Goal: Navigation & Orientation: Find specific page/section

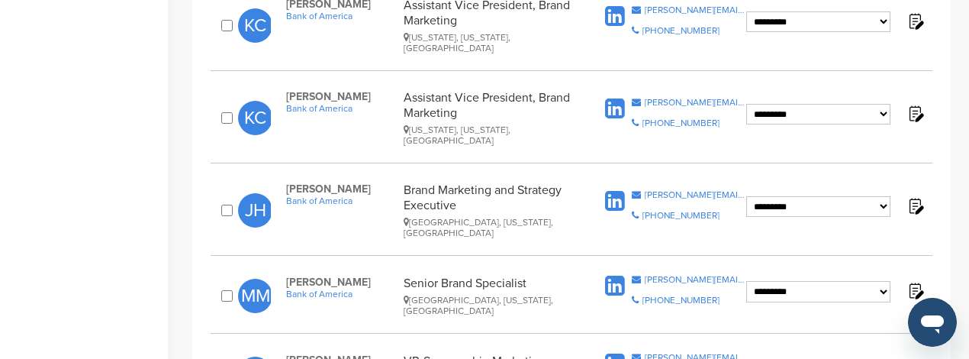
scroll to position [1081, 0]
click at [608, 190] on icon at bounding box center [615, 201] width 20 height 23
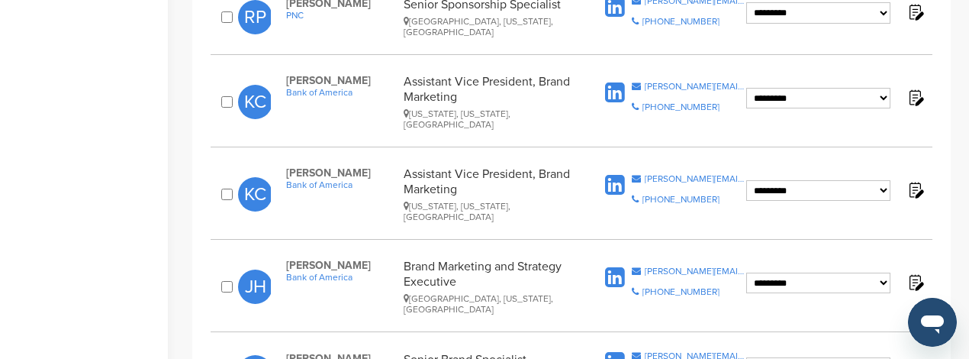
click at [613, 174] on icon at bounding box center [615, 185] width 20 height 23
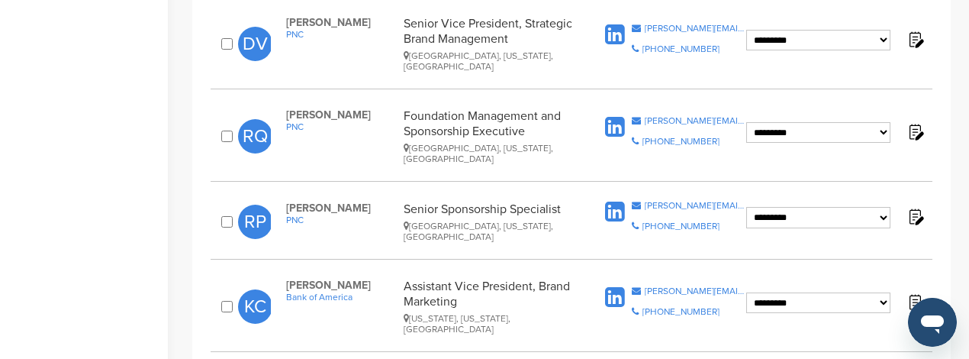
scroll to position [776, 0]
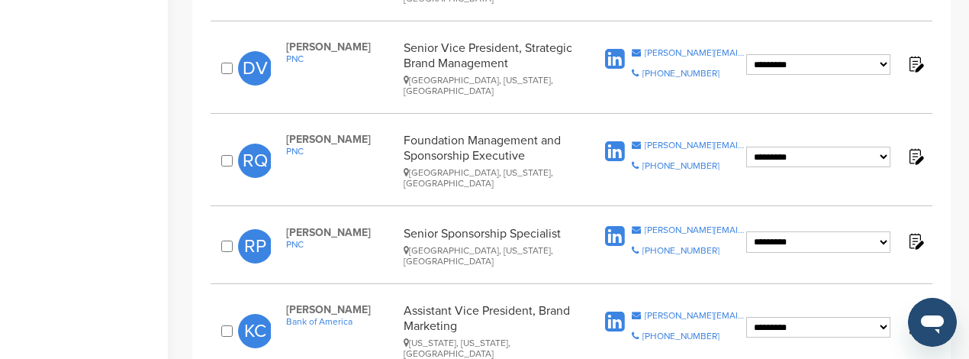
click at [615, 140] on icon at bounding box center [615, 151] width 20 height 23
click at [612, 225] on icon at bounding box center [615, 236] width 20 height 23
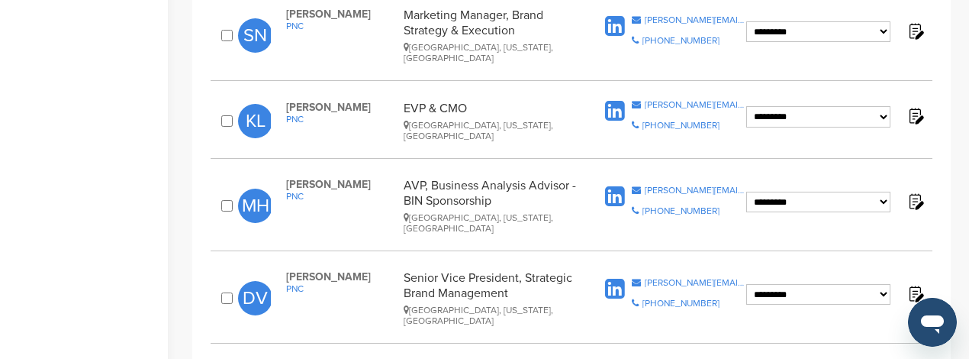
scroll to position [471, 0]
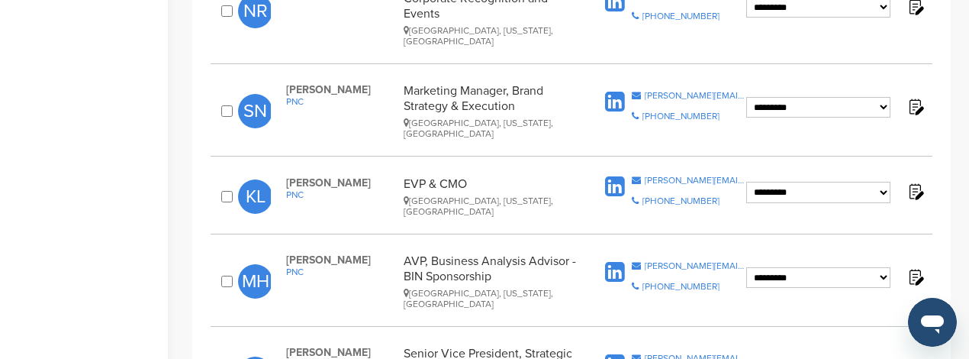
click at [616, 261] on icon at bounding box center [615, 272] width 20 height 23
click at [613, 353] on icon at bounding box center [615, 364] width 20 height 23
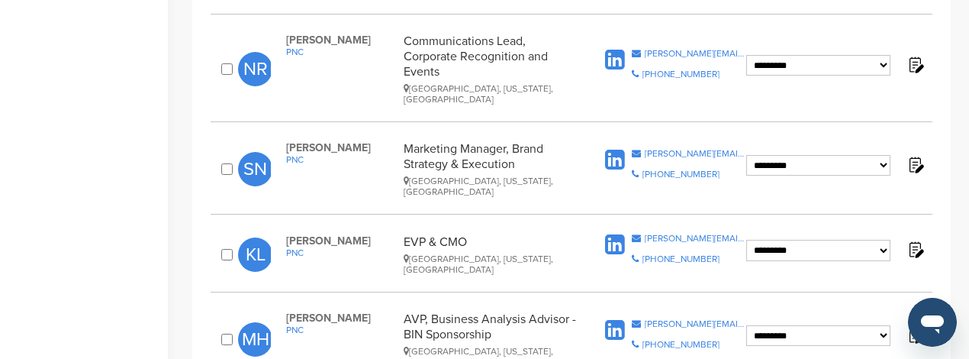
scroll to position [395, 0]
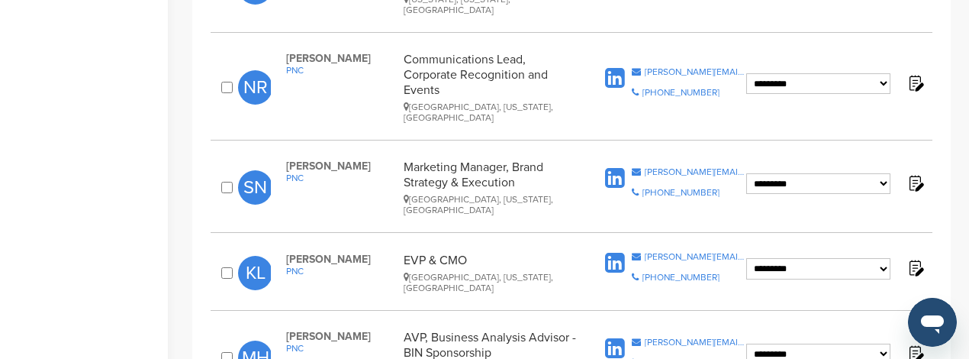
click at [623, 167] on icon at bounding box center [615, 178] width 20 height 23
click at [617, 167] on icon at bounding box center [615, 178] width 20 height 23
click at [615, 252] on icon at bounding box center [615, 263] width 20 height 23
click at [612, 67] on icon at bounding box center [615, 78] width 20 height 23
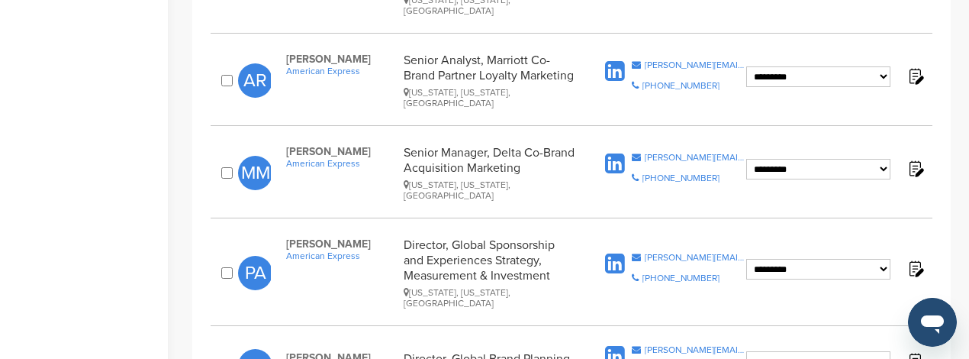
scroll to position [1692, 0]
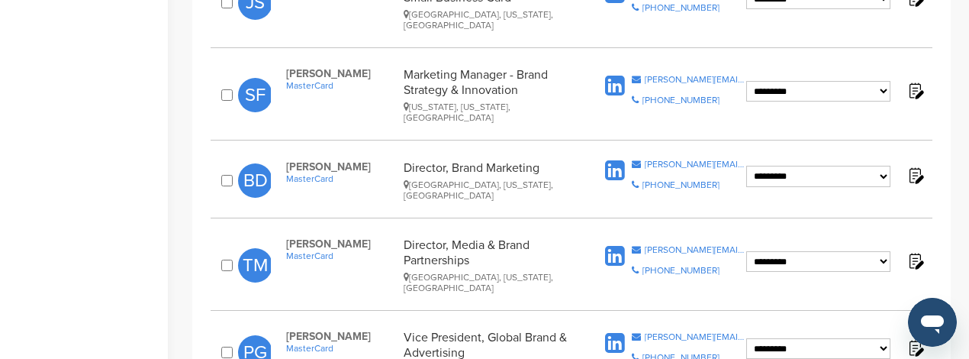
scroll to position [1706, 0]
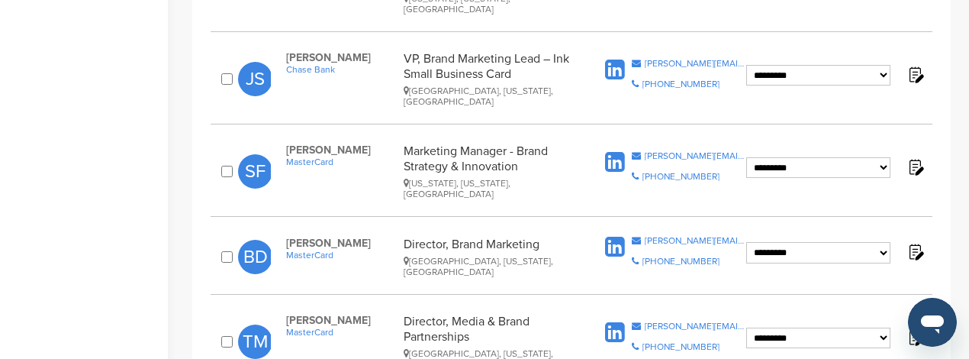
click at [612, 321] on icon at bounding box center [615, 332] width 20 height 23
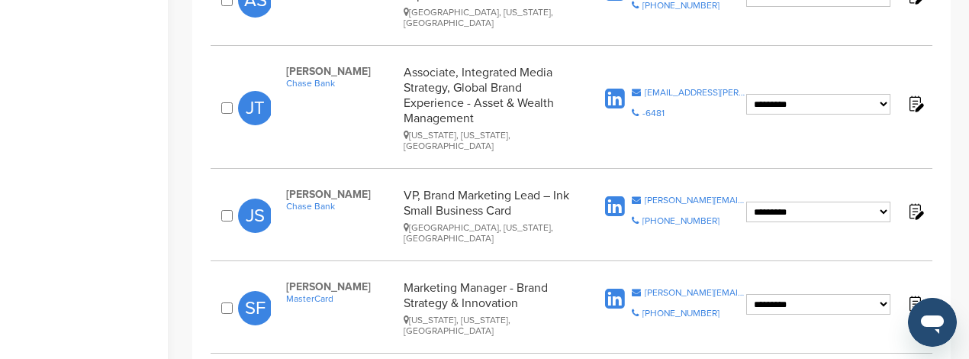
scroll to position [1554, 0]
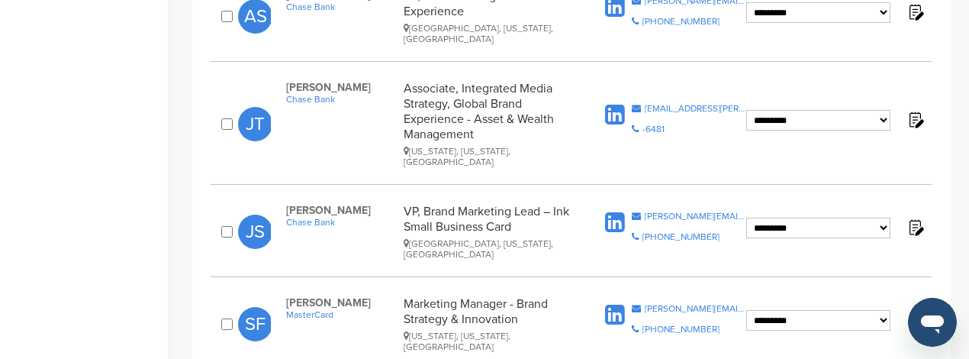
click at [617, 304] on icon at bounding box center [615, 315] width 20 height 23
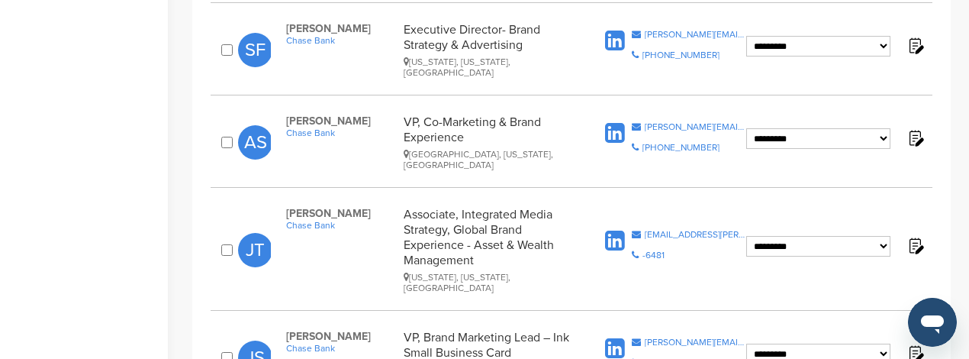
scroll to position [1401, 0]
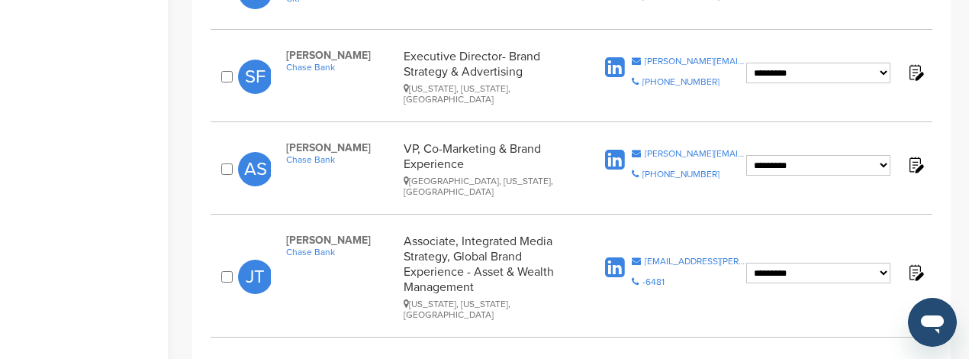
click at [614, 256] on icon at bounding box center [615, 267] width 20 height 23
click at [611, 149] on icon at bounding box center [615, 160] width 20 height 23
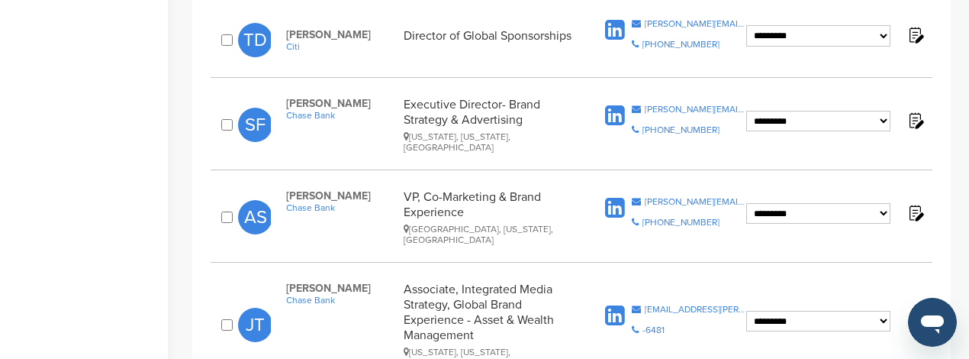
scroll to position [1325, 0]
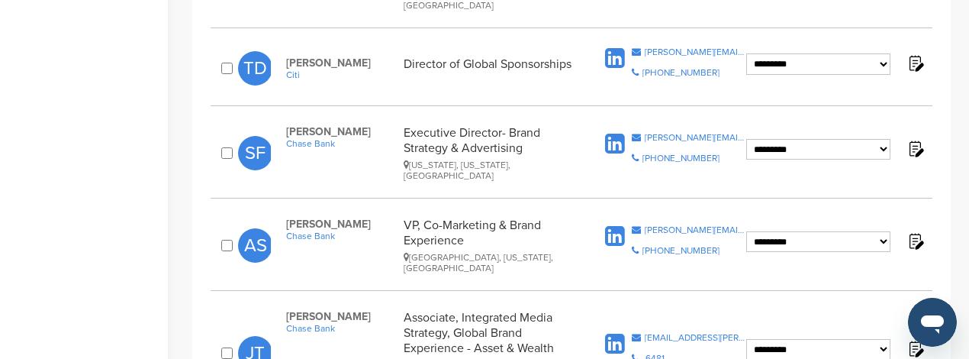
click at [614, 133] on icon at bounding box center [615, 144] width 20 height 23
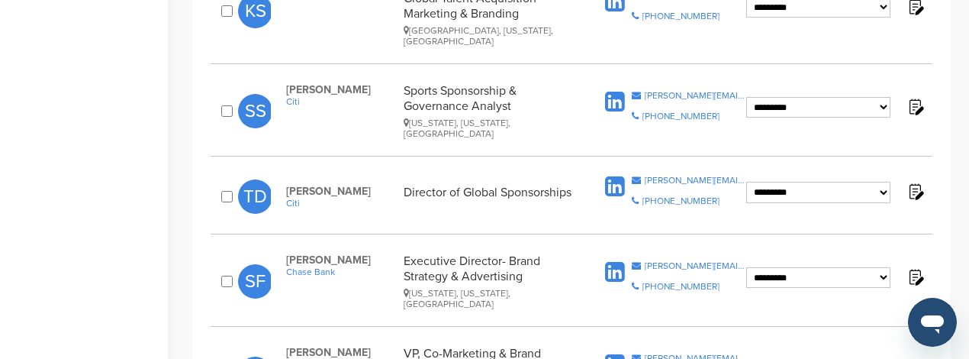
scroll to position [1172, 0]
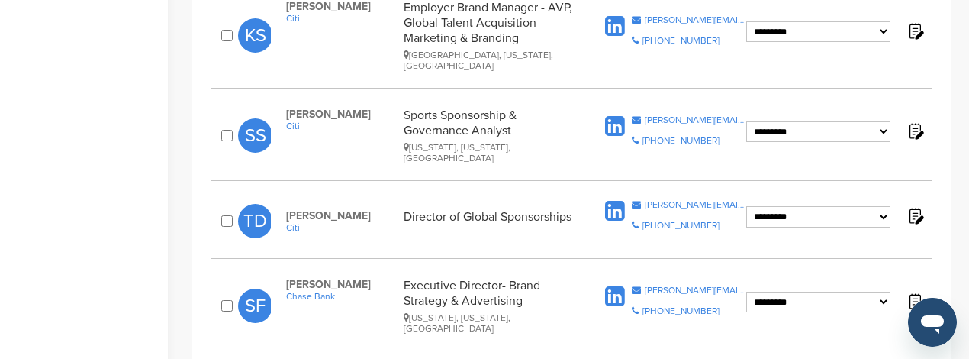
click at [620, 115] on icon at bounding box center [615, 126] width 20 height 23
click at [617, 200] on icon at bounding box center [615, 211] width 20 height 23
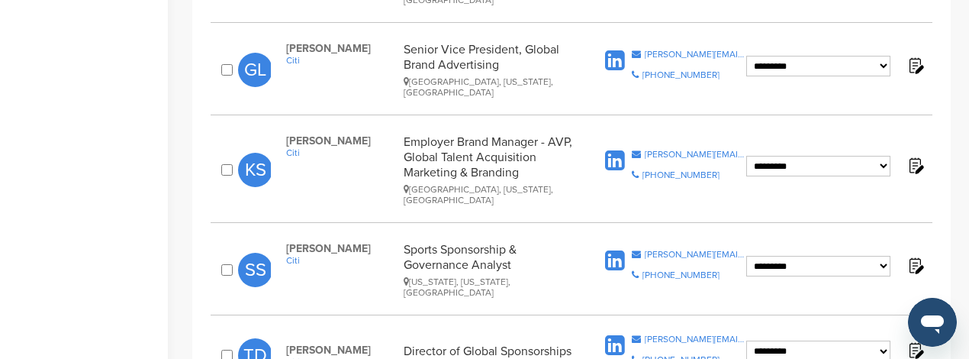
scroll to position [1020, 0]
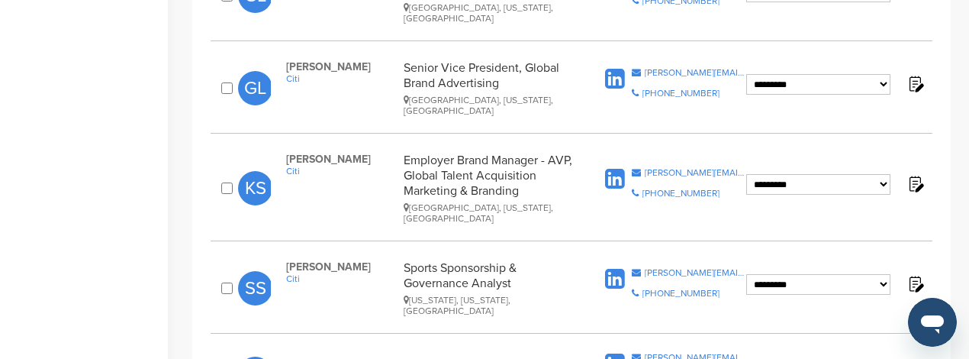
click at [614, 168] on icon at bounding box center [615, 179] width 20 height 23
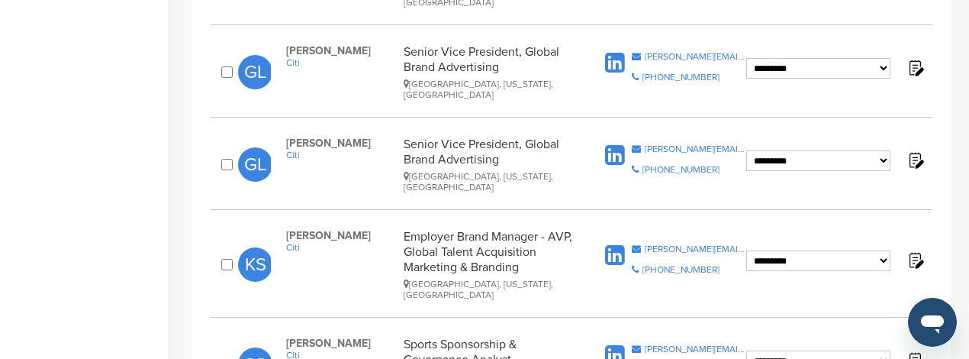
scroll to position [791, 0]
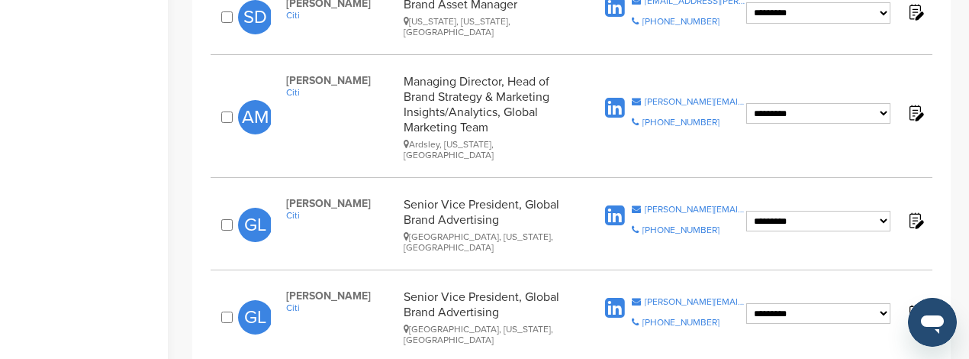
click at [611, 97] on icon at bounding box center [615, 108] width 20 height 23
click at [616, 205] on icon at bounding box center [615, 216] width 20 height 23
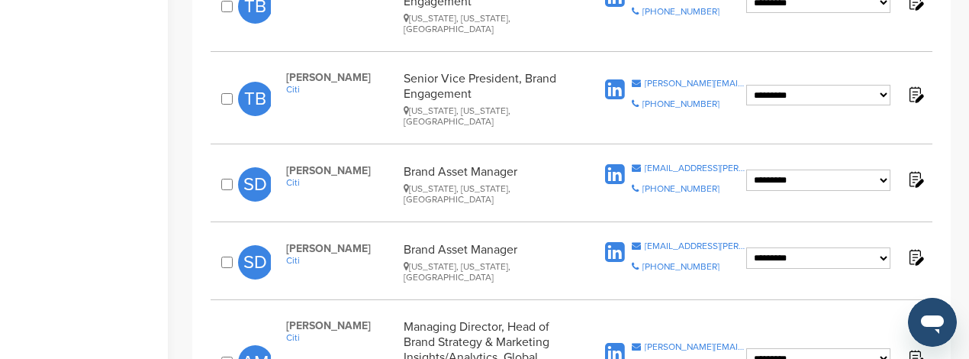
scroll to position [562, 0]
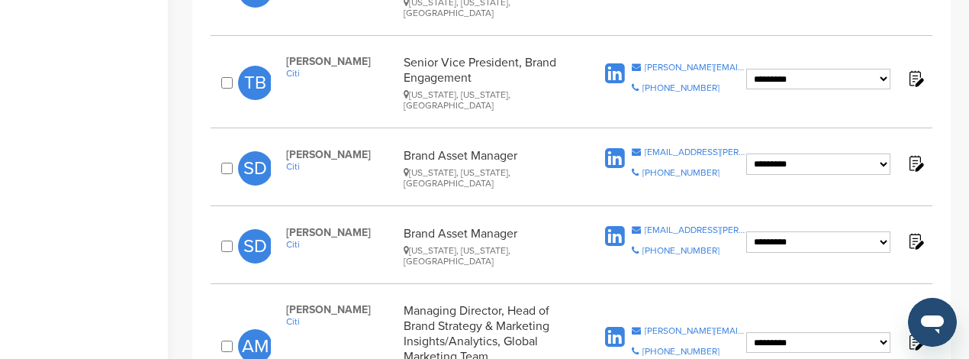
click at [620, 225] on icon at bounding box center [615, 236] width 20 height 23
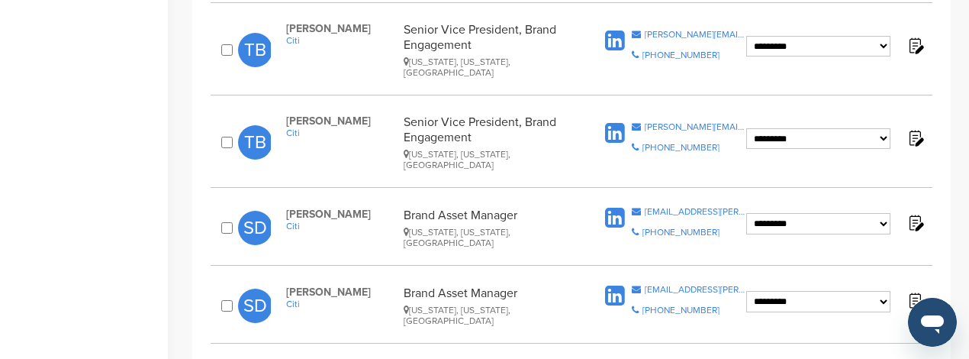
scroll to position [485, 0]
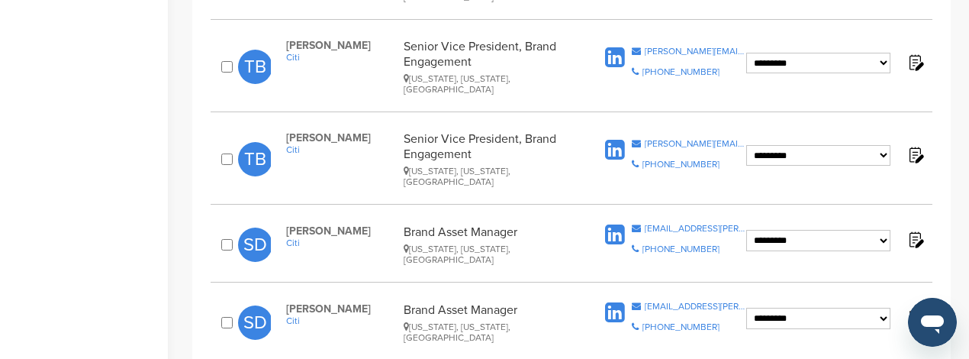
click at [618, 139] on icon at bounding box center [615, 150] width 20 height 23
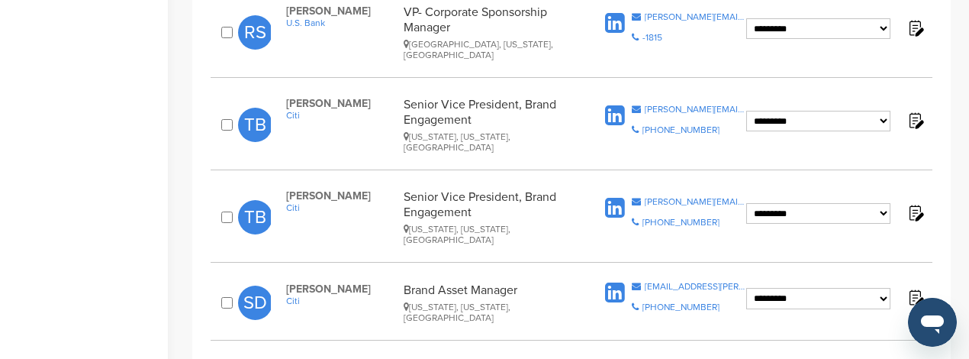
scroll to position [333, 0]
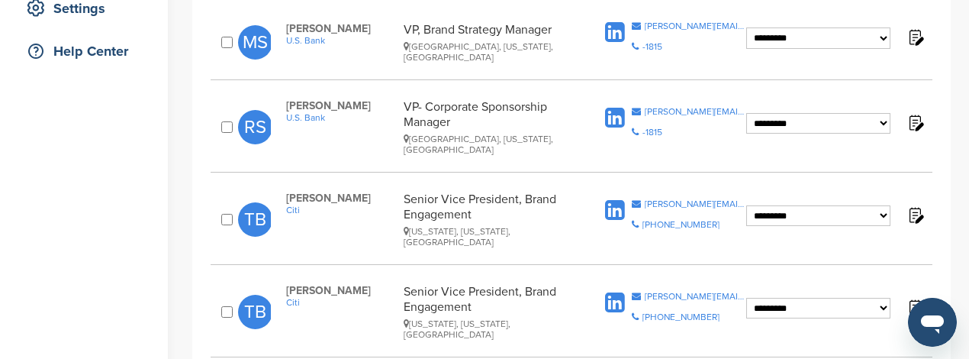
click at [616, 118] on icon at bounding box center [615, 118] width 20 height 23
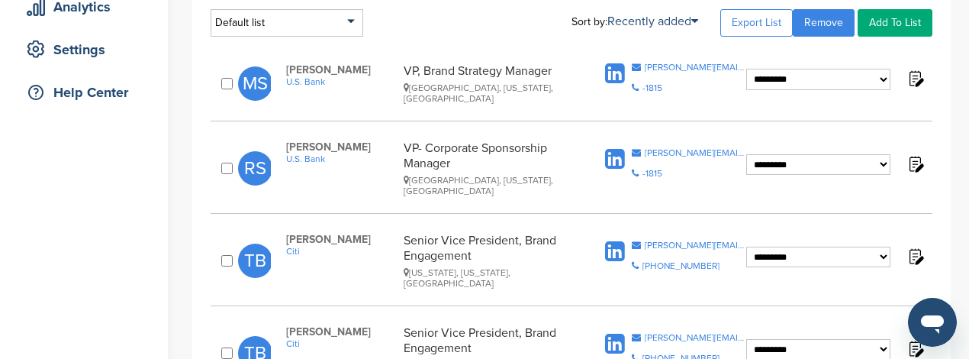
scroll to position [256, 0]
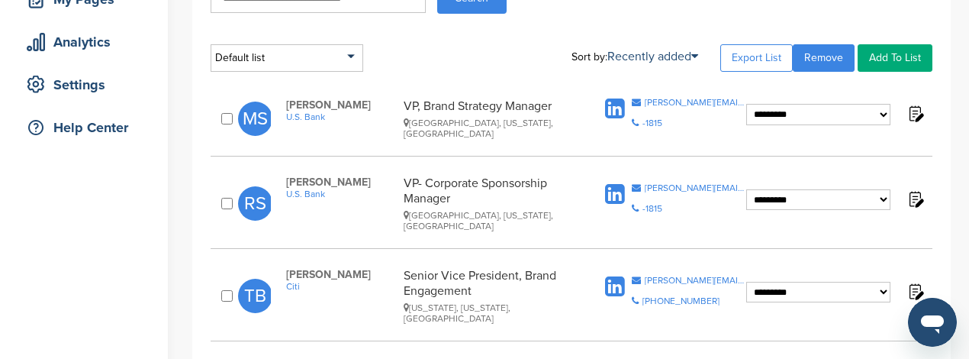
click at [611, 104] on icon at bounding box center [615, 109] width 20 height 23
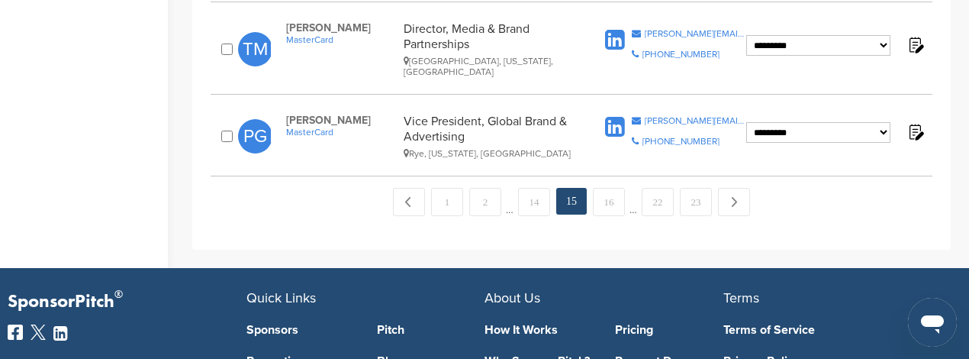
scroll to position [1935, 0]
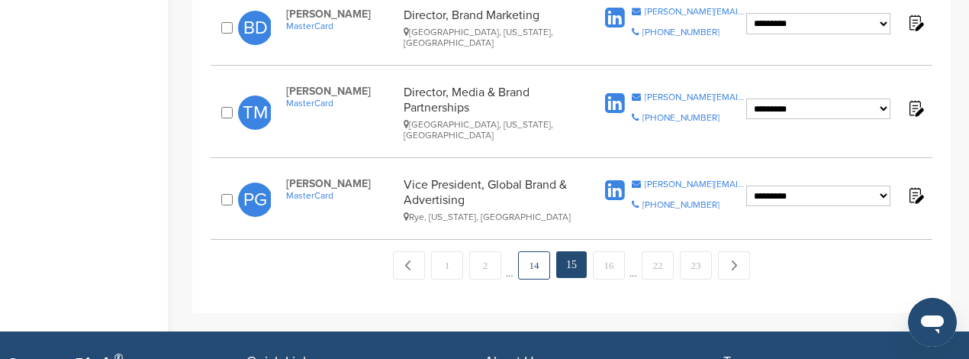
click at [540, 251] on link "14" at bounding box center [534, 265] width 32 height 28
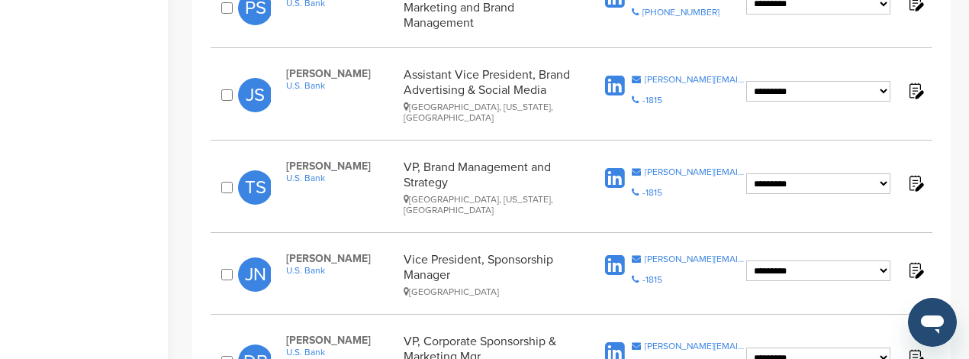
scroll to position [1671, 0]
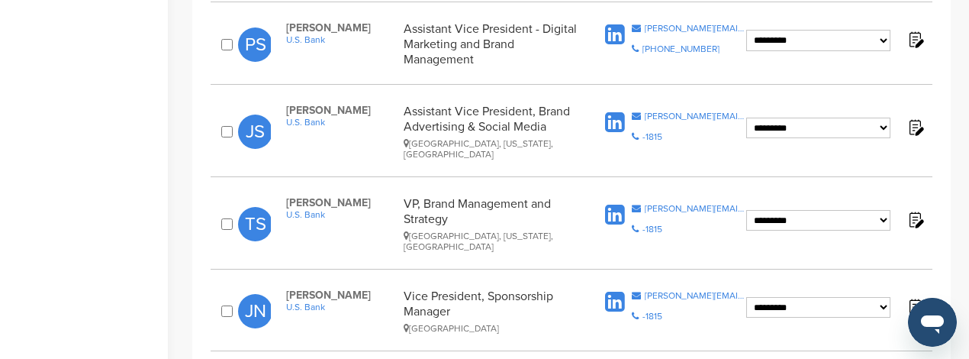
click at [619, 291] on icon at bounding box center [615, 302] width 20 height 23
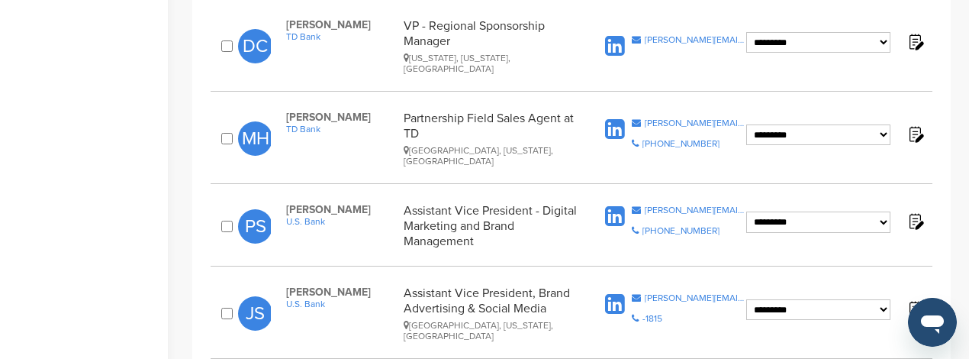
scroll to position [1442, 0]
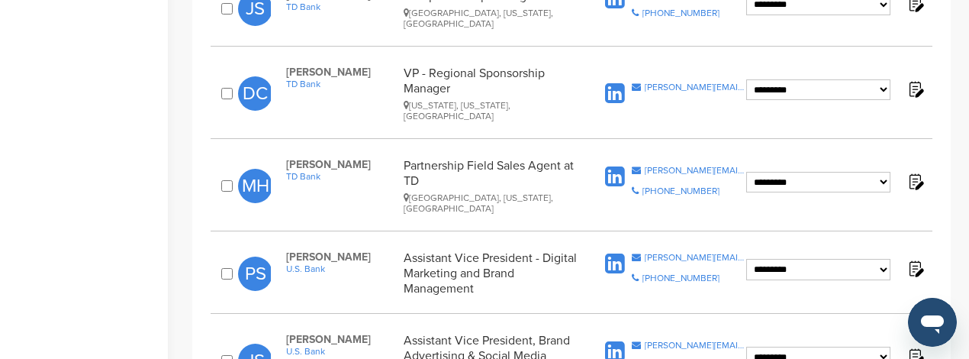
click at [622, 340] on icon at bounding box center [615, 351] width 20 height 23
click at [620, 253] on icon at bounding box center [615, 264] width 20 height 23
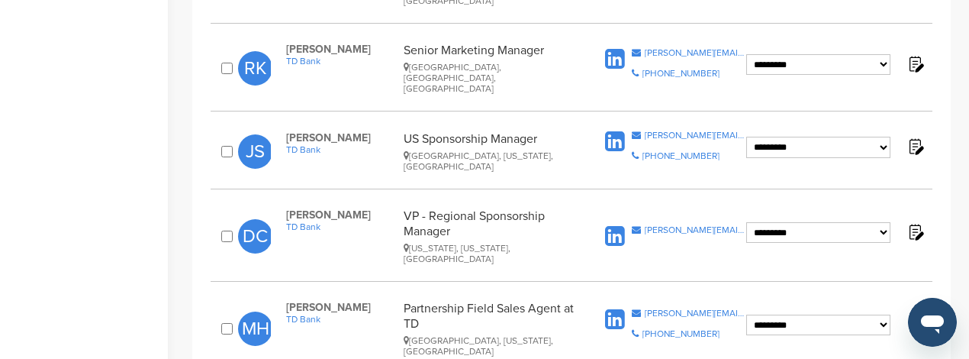
scroll to position [1290, 0]
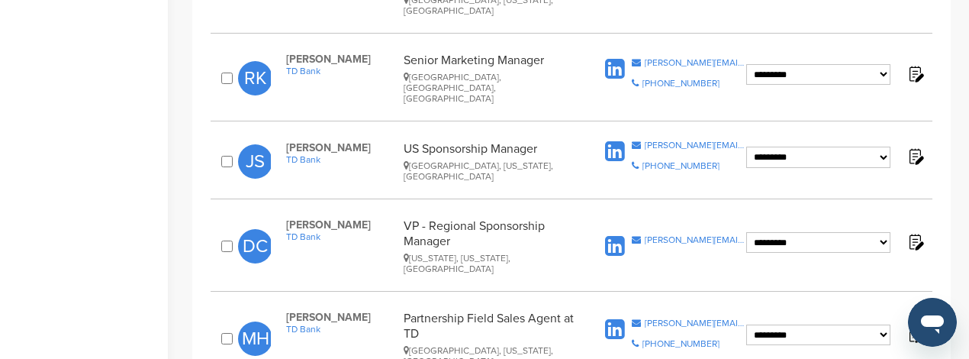
click at [622, 140] on icon at bounding box center [615, 151] width 20 height 23
click at [619, 235] on icon at bounding box center [615, 246] width 20 height 23
click at [618, 318] on icon at bounding box center [615, 329] width 20 height 23
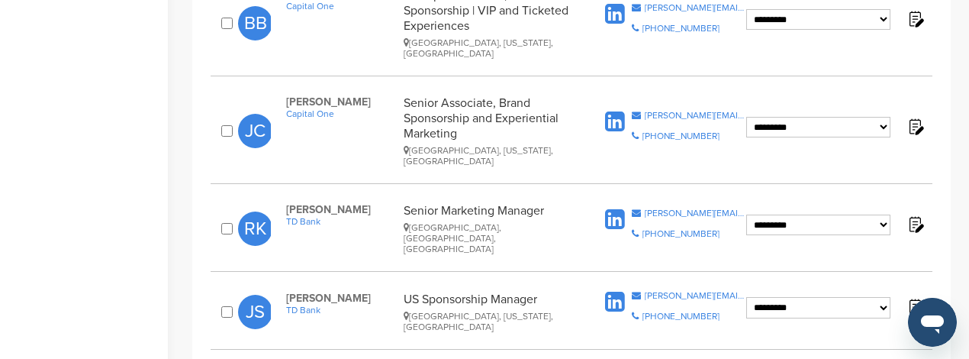
scroll to position [1137, 0]
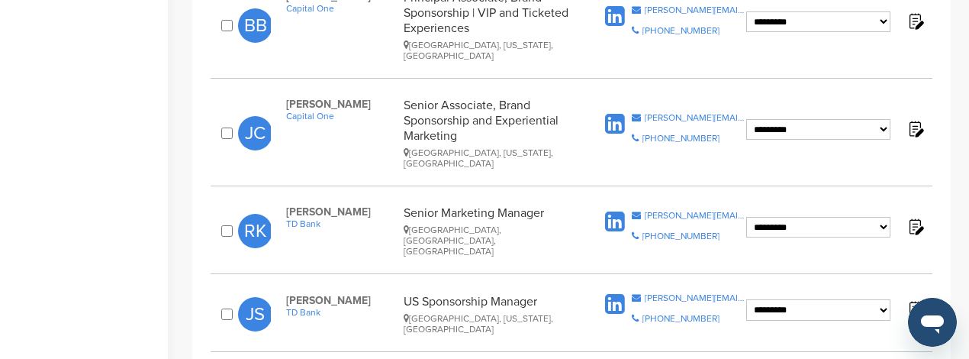
click at [617, 211] on icon at bounding box center [615, 222] width 20 height 23
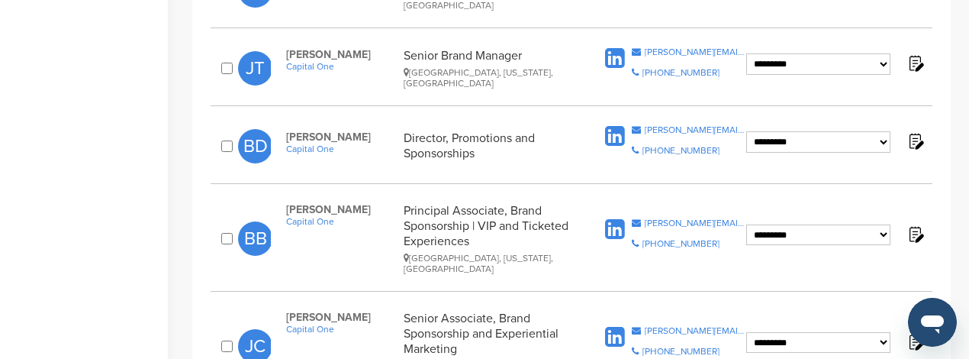
scroll to position [908, 0]
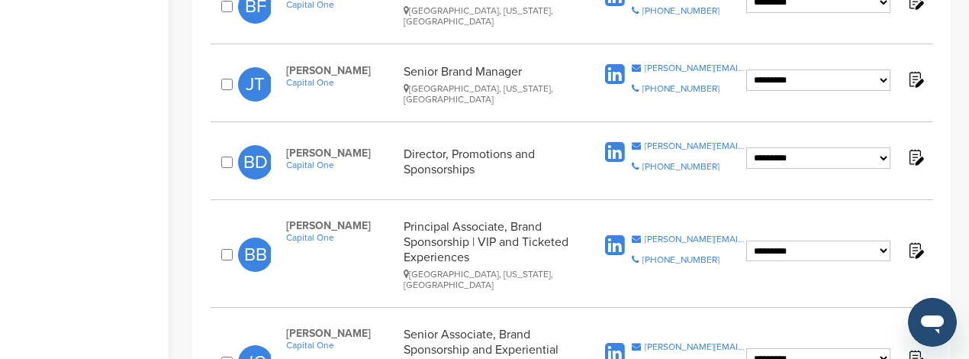
click at [607, 141] on icon at bounding box center [615, 152] width 20 height 23
click at [614, 234] on icon at bounding box center [615, 245] width 20 height 23
click at [607, 342] on icon at bounding box center [615, 353] width 20 height 23
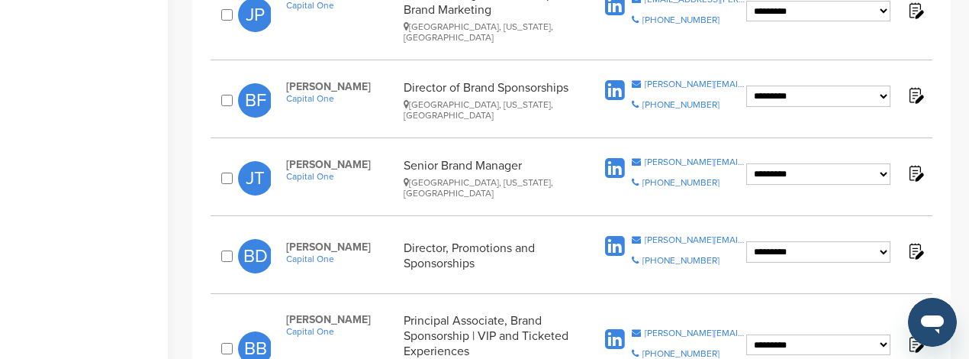
scroll to position [756, 0]
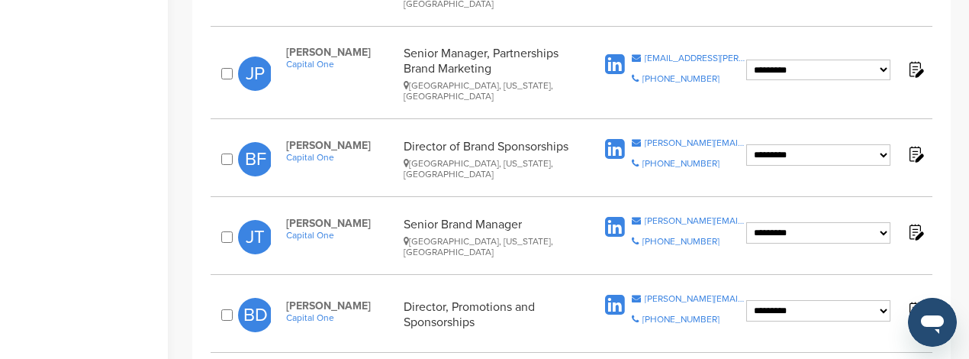
click at [616, 138] on icon at bounding box center [615, 149] width 20 height 23
click at [609, 216] on icon at bounding box center [615, 227] width 20 height 23
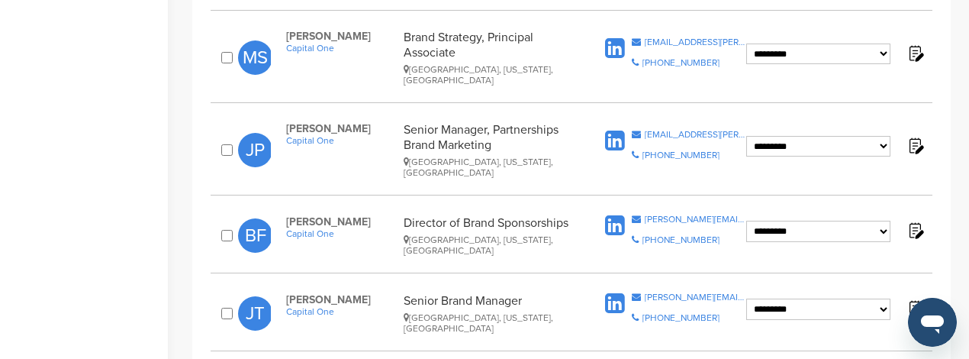
scroll to position [603, 0]
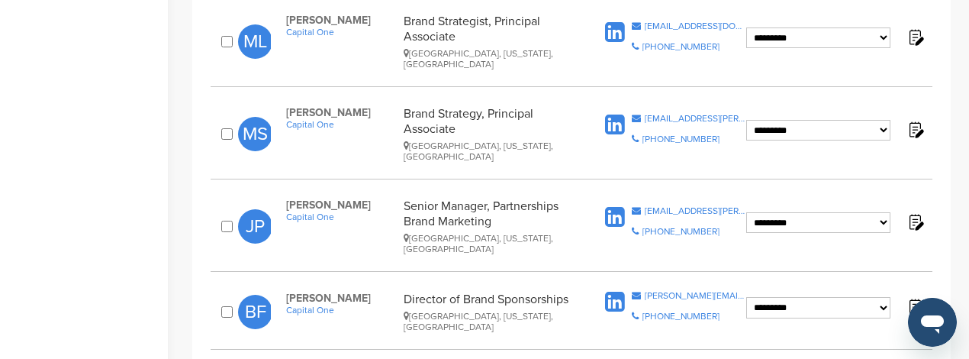
click at [612, 114] on icon at bounding box center [615, 125] width 20 height 23
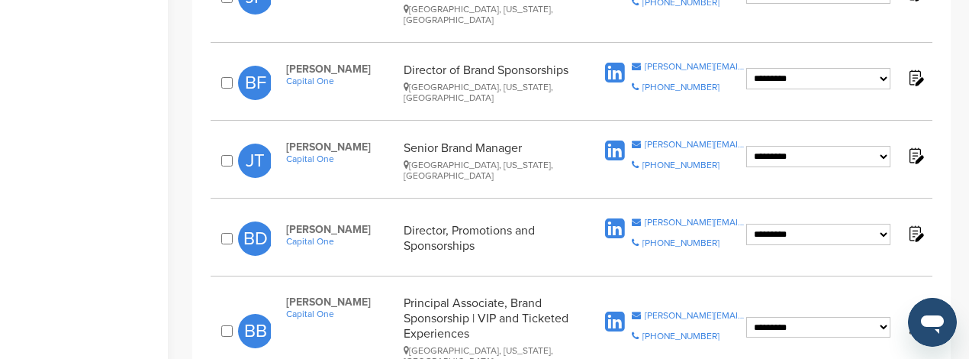
scroll to position [679, 0]
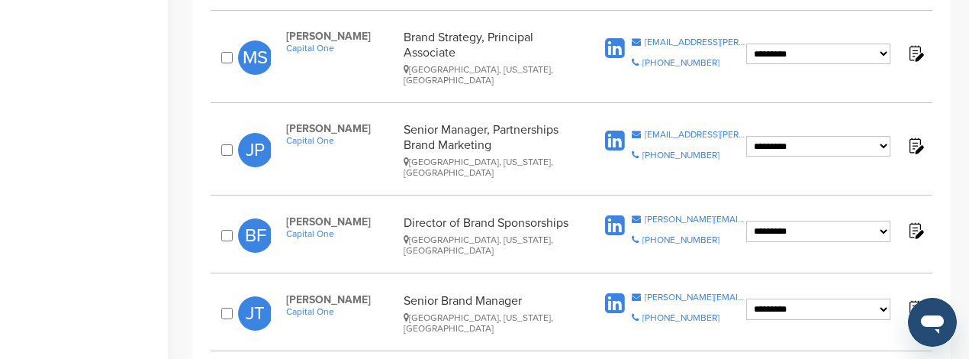
click at [616, 130] on icon at bounding box center [615, 141] width 20 height 23
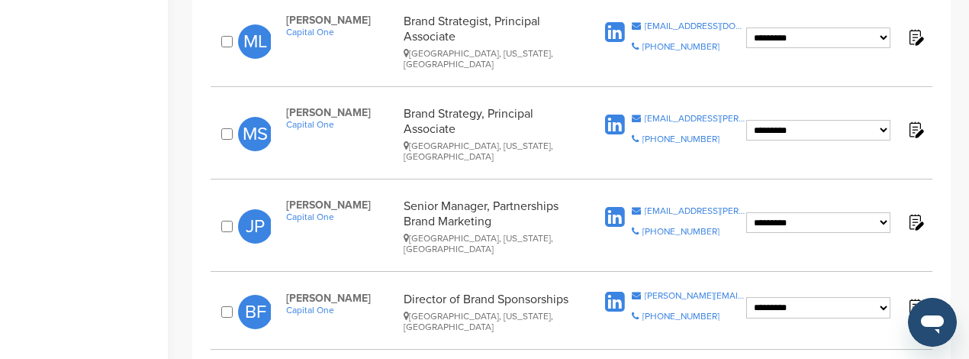
scroll to position [450, 0]
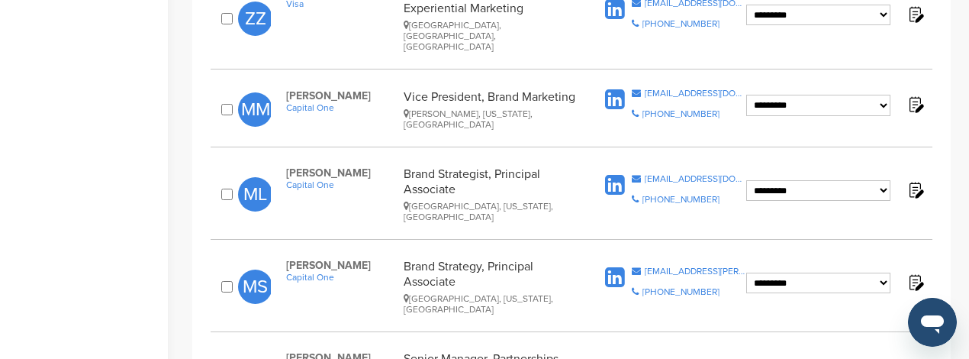
click at [616, 89] on icon at bounding box center [615, 100] width 20 height 23
click at [620, 174] on icon at bounding box center [615, 185] width 20 height 23
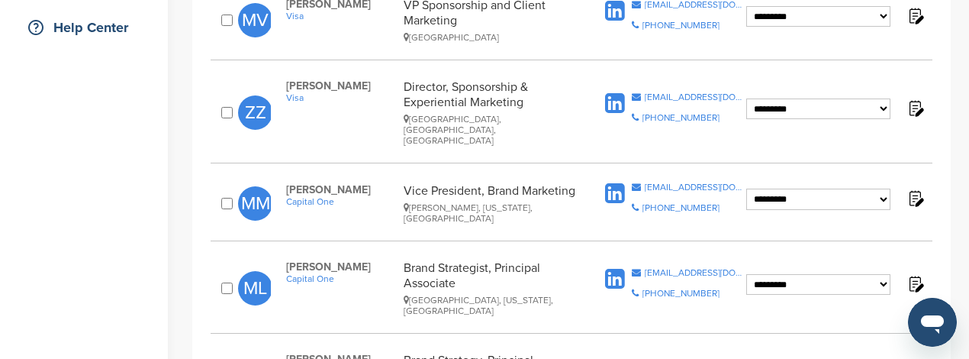
scroll to position [374, 0]
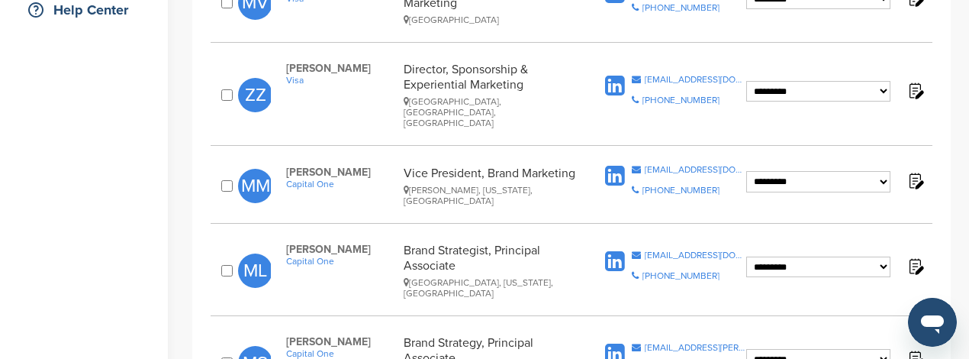
click at [618, 75] on icon at bounding box center [615, 86] width 20 height 23
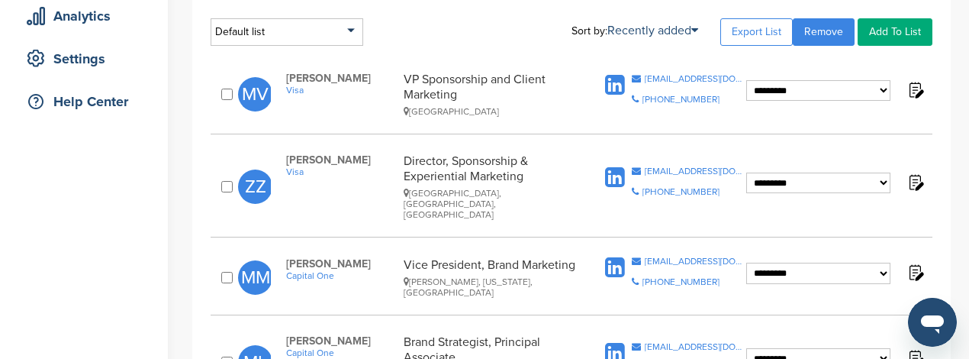
scroll to position [298, 0]
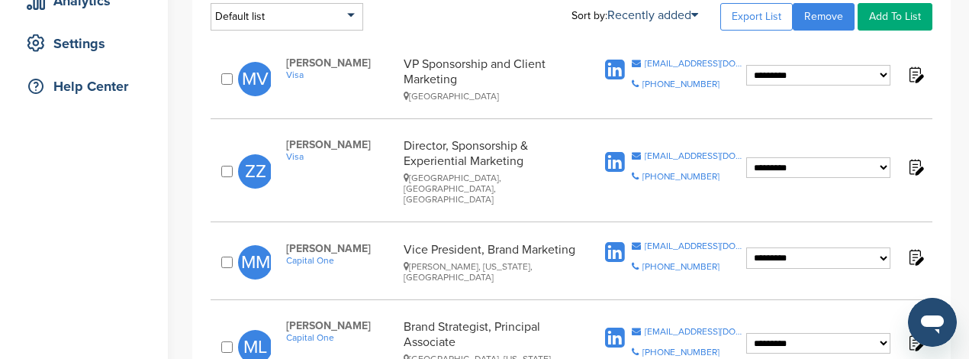
click at [620, 69] on icon at bounding box center [615, 70] width 20 height 23
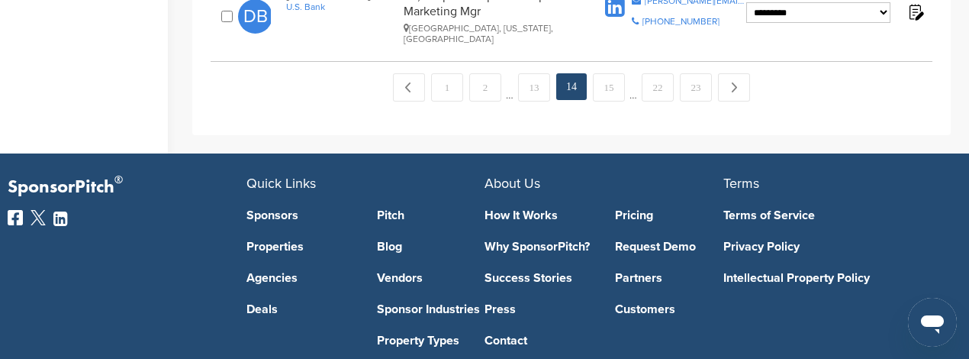
scroll to position [1671, 0]
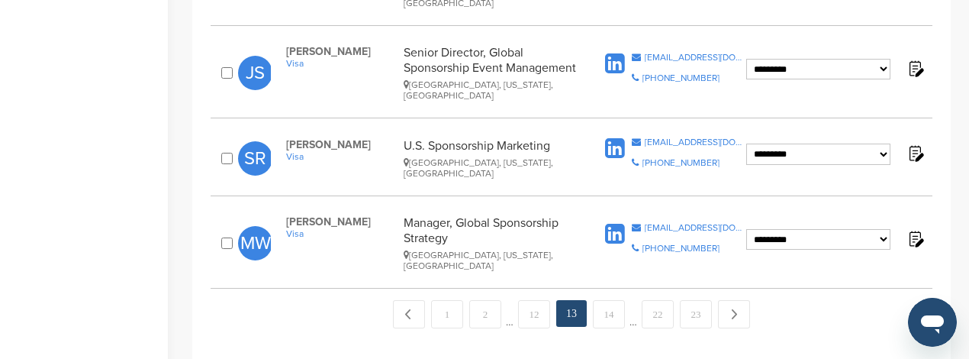
scroll to position [1743, 0]
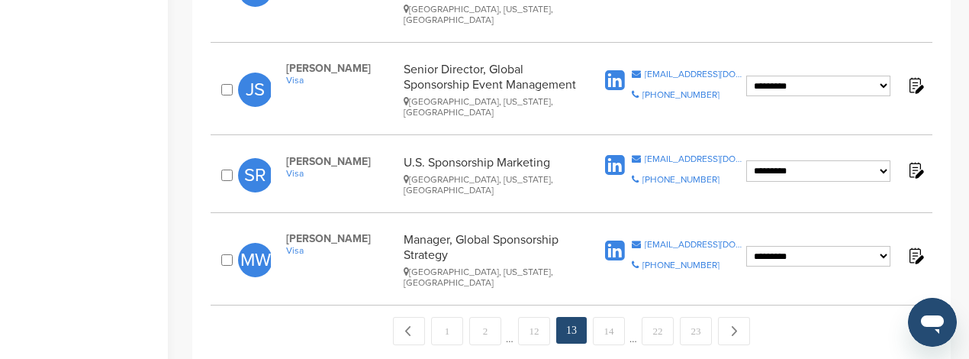
click at [621, 240] on icon at bounding box center [615, 251] width 20 height 23
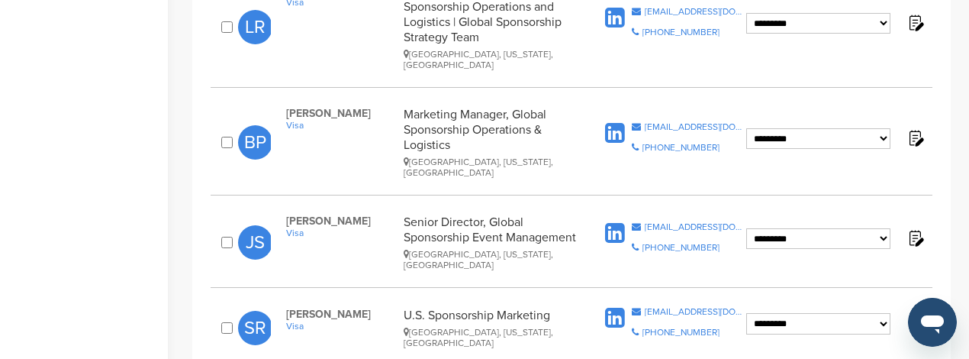
click at [620, 222] on icon at bounding box center [615, 233] width 20 height 23
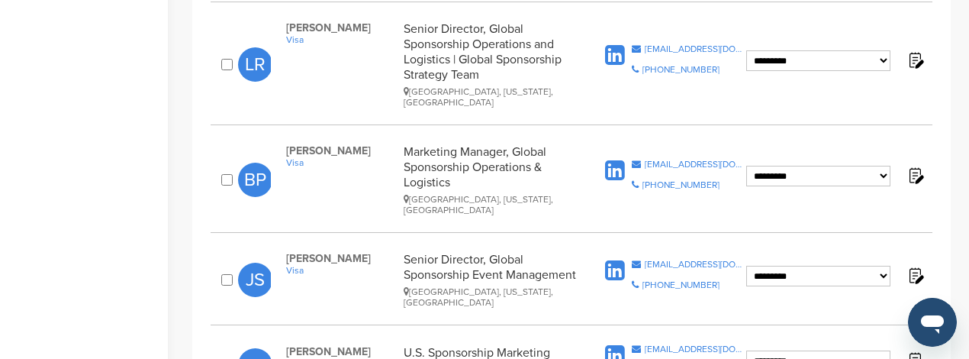
scroll to position [1667, 0]
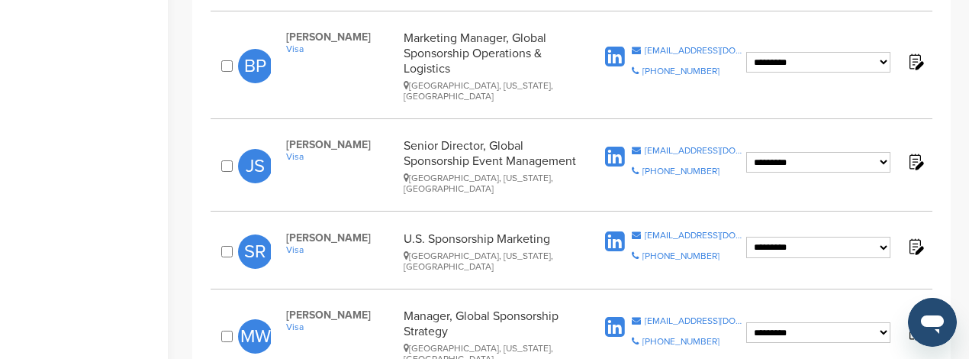
click at [616, 230] on icon at bounding box center [615, 241] width 20 height 23
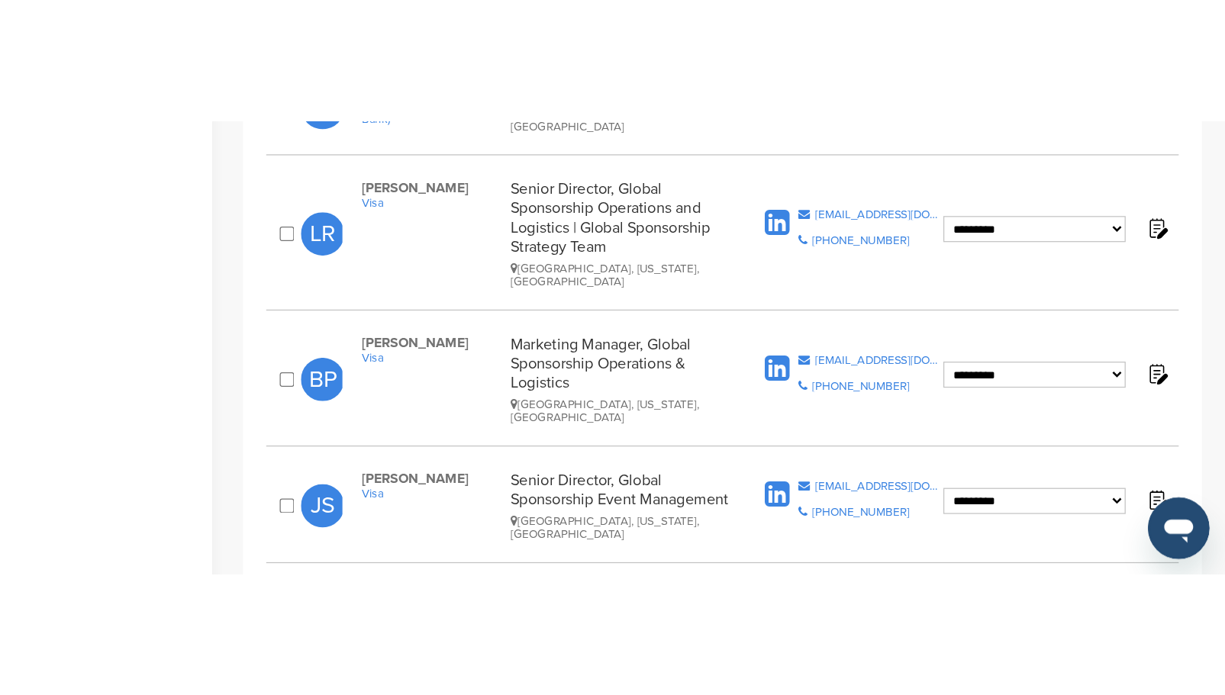
scroll to position [1514, 0]
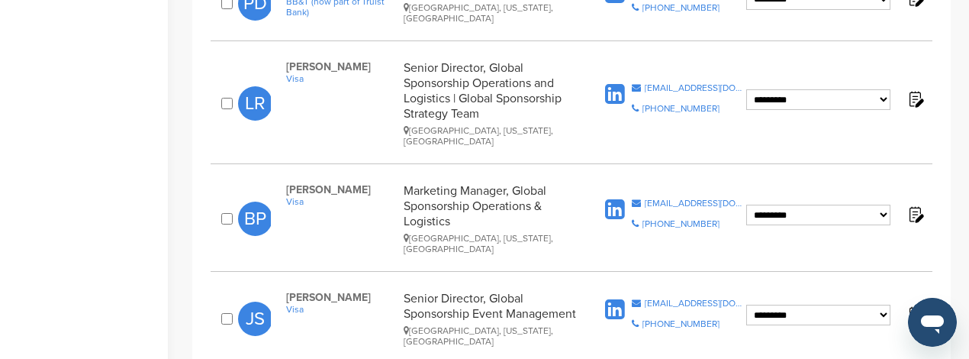
click at [618, 83] on icon at bounding box center [615, 94] width 20 height 23
click at [618, 198] on icon at bounding box center [615, 209] width 20 height 23
